Goal: Task Accomplishment & Management: Use online tool/utility

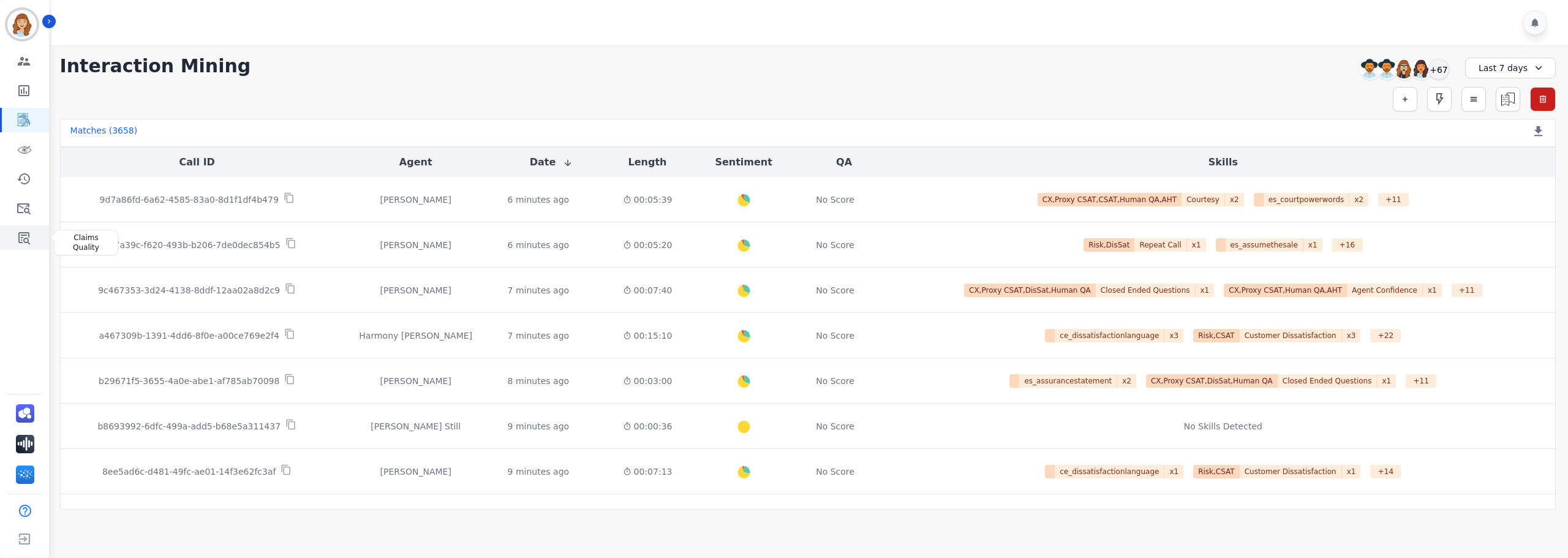
click at [24, 237] on icon "Sidebar" at bounding box center [24, 238] width 12 height 13
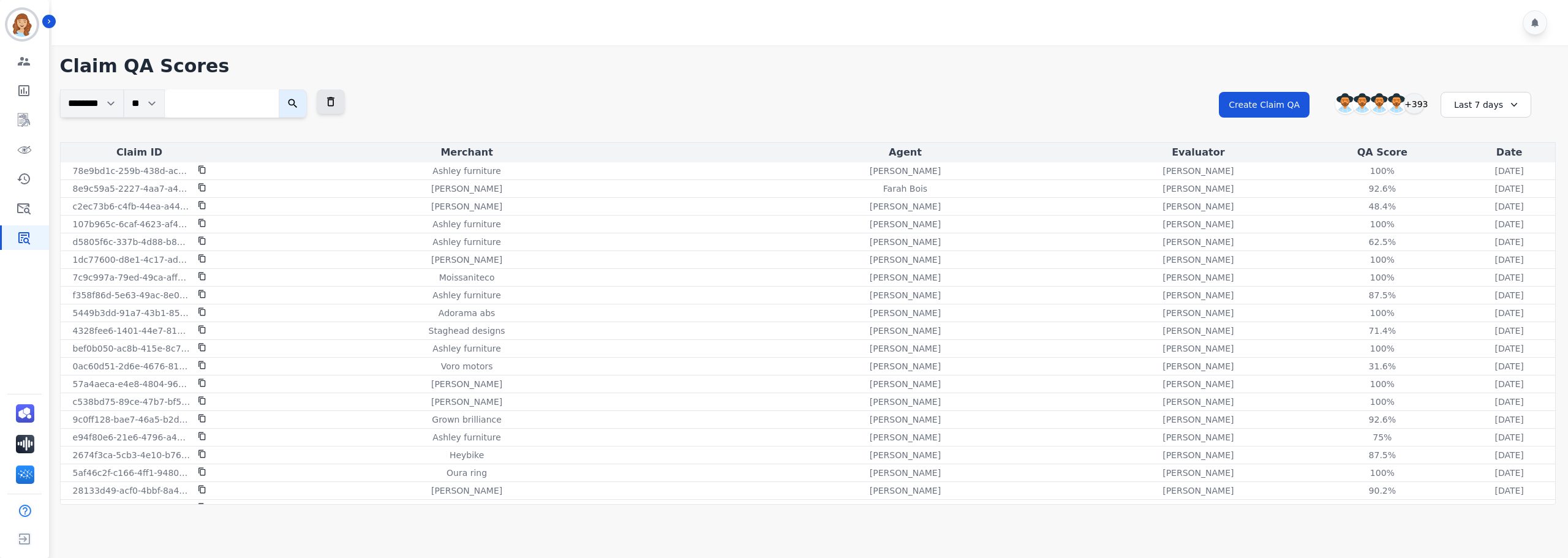
click at [1508, 103] on icon at bounding box center [1514, 104] width 13 height 13
click at [1475, 240] on li "Last 12 months" at bounding box center [1493, 244] width 61 height 24
click at [785, 520] on button "Show More" at bounding box center [807, 529] width 67 height 20
click at [804, 528] on button "Show More" at bounding box center [807, 529] width 67 height 20
click at [834, 532] on button "Show More" at bounding box center [807, 529] width 67 height 20
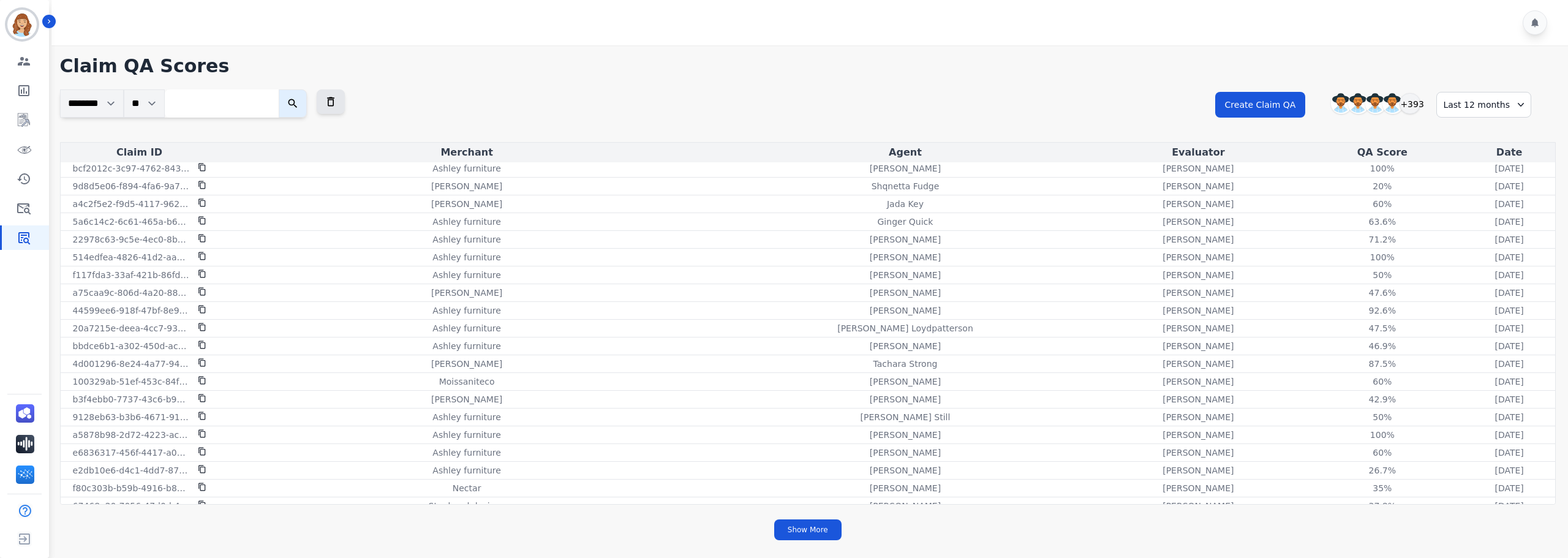
scroll to position [2939, 0]
click at [808, 539] on button "Show More" at bounding box center [807, 529] width 67 height 20
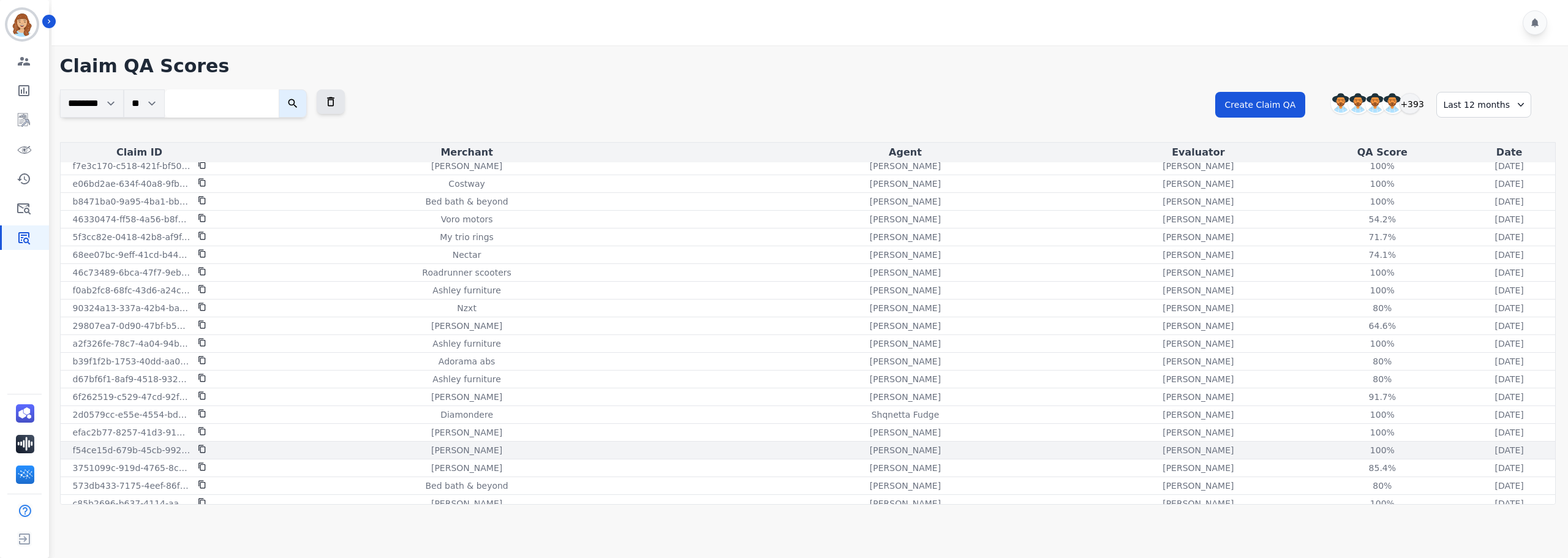
click at [202, 449] on icon at bounding box center [201, 448] width 9 height 9
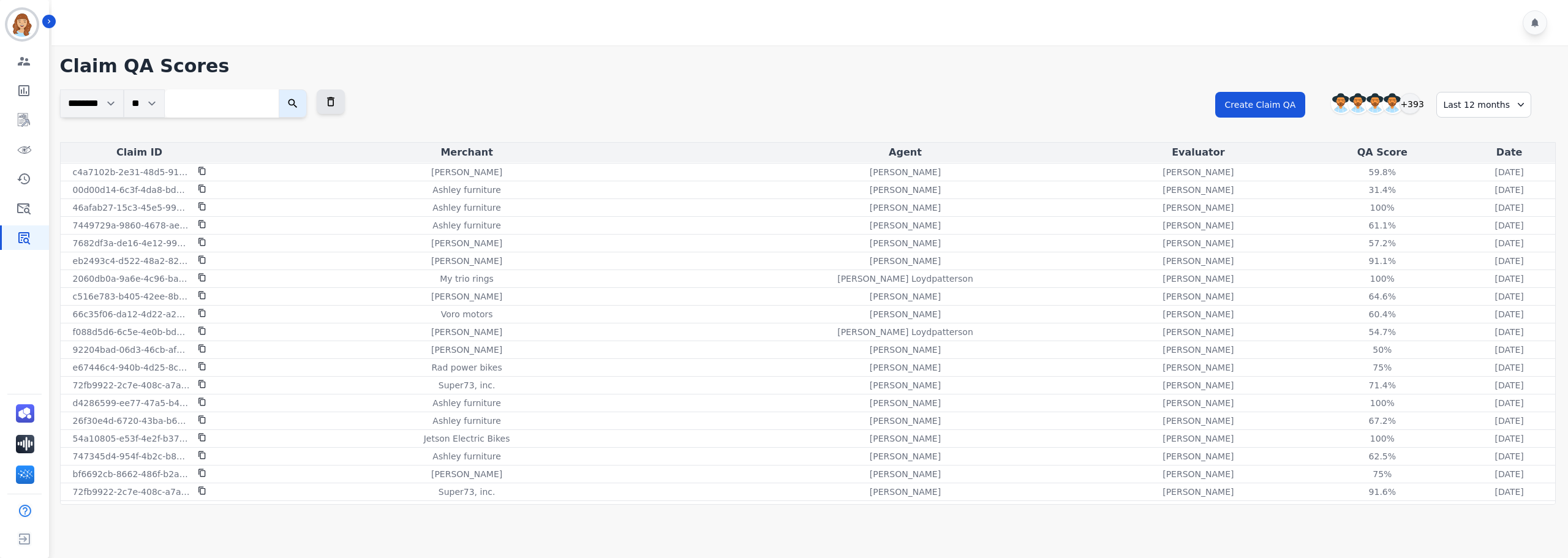
scroll to position [0, 0]
click at [886, 79] on div "**********" at bounding box center [807, 279] width 1520 height 467
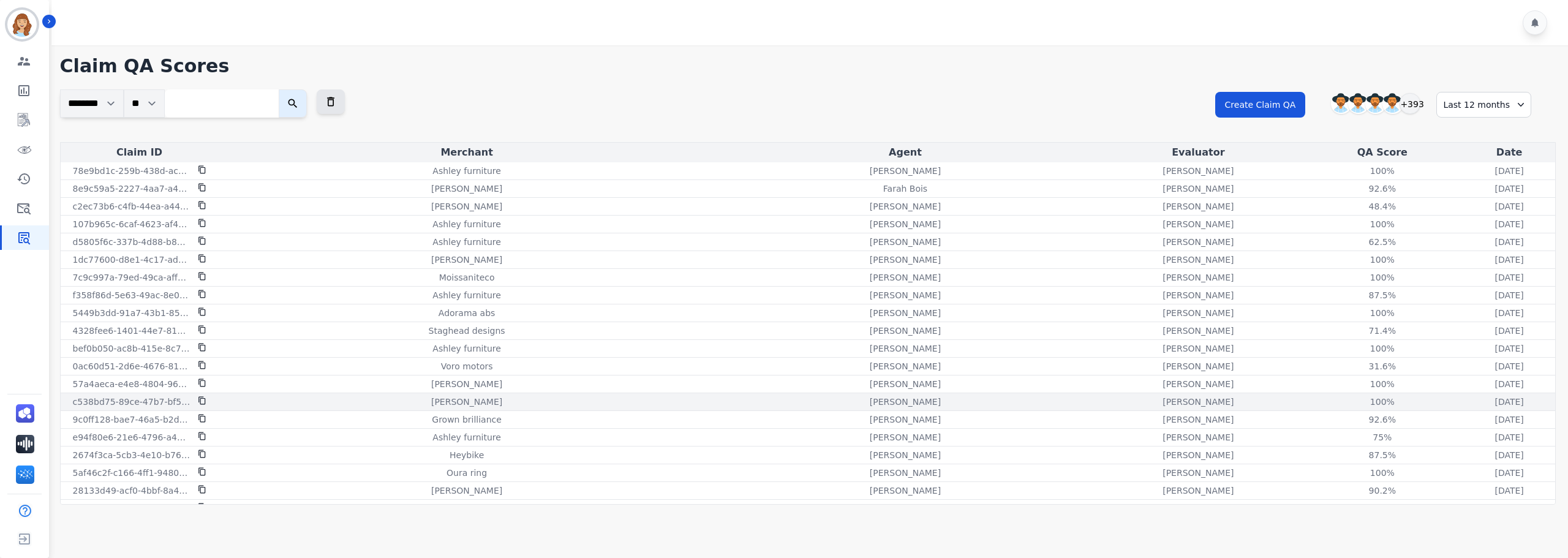
scroll to position [3327, 0]
